Goal: Navigation & Orientation: Go to known website

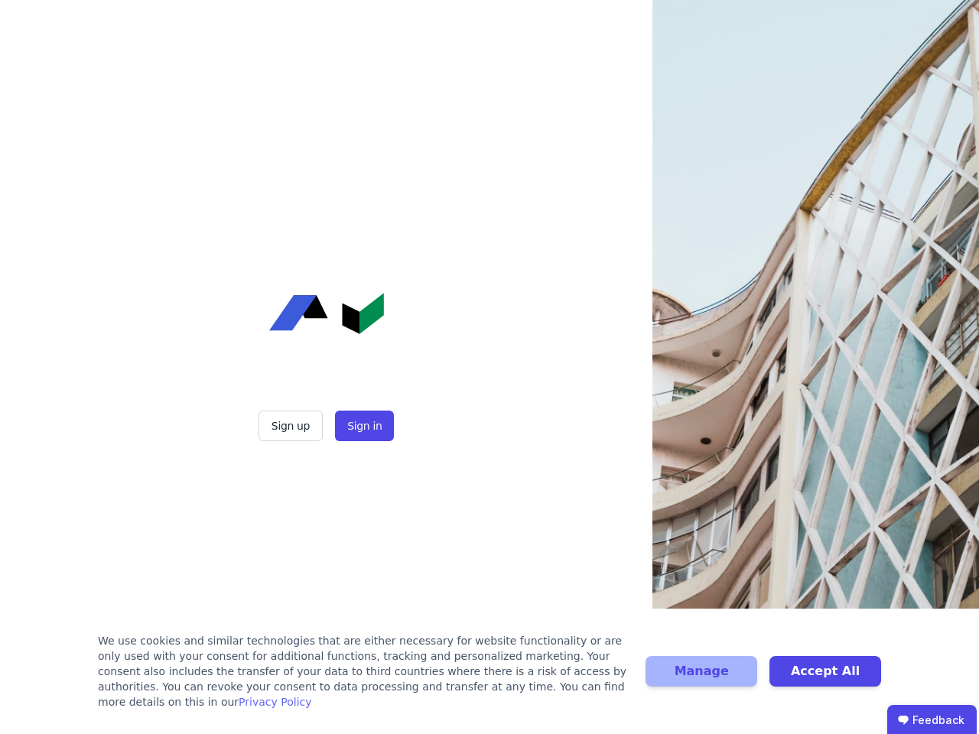
click at [489, 367] on div "Sign up Sign in" at bounding box center [326, 367] width 382 height 734
click at [292, 426] on button "Sign up" at bounding box center [291, 426] width 64 height 31
click at [363, 426] on button "Sign in" at bounding box center [364, 426] width 59 height 31
click at [489, 679] on div "We use cookies and similar technologies that are either necessary for website f…" at bounding box center [362, 671] width 529 height 76
click at [701, 679] on button "Manage" at bounding box center [702, 671] width 112 height 31
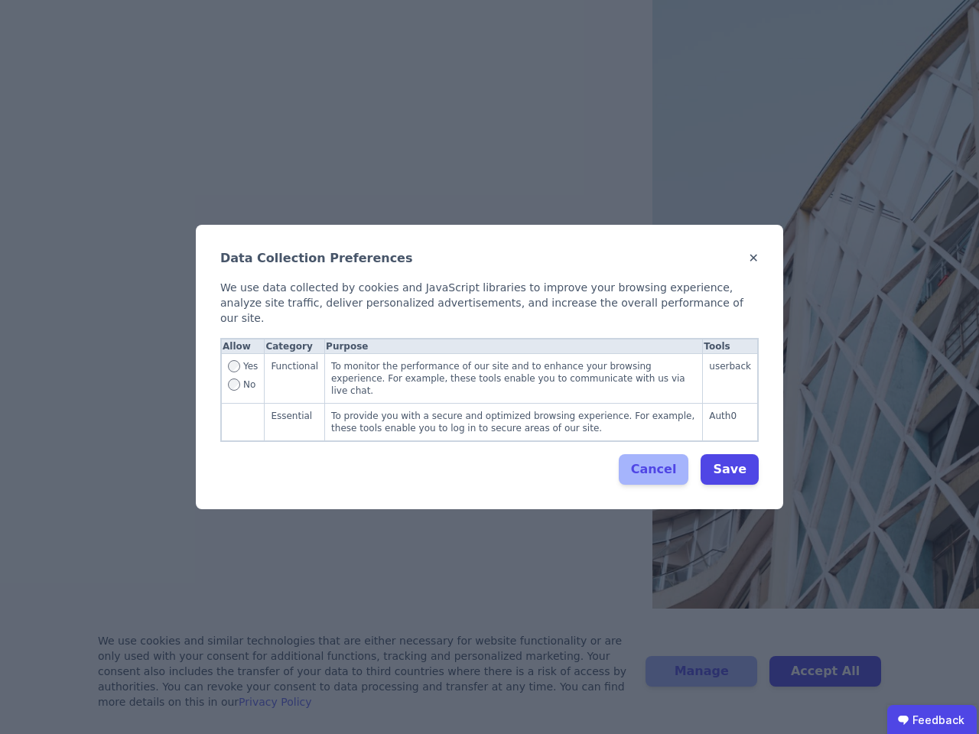
click at [825, 679] on div "Data Collection Preferences ✕ We use data collected by cookies and JavaScript l…" at bounding box center [489, 367] width 979 height 734
click at [932, 720] on ubdiv "Feedback" at bounding box center [931, 720] width 89 height 31
